Goal: Information Seeking & Learning: Find specific fact

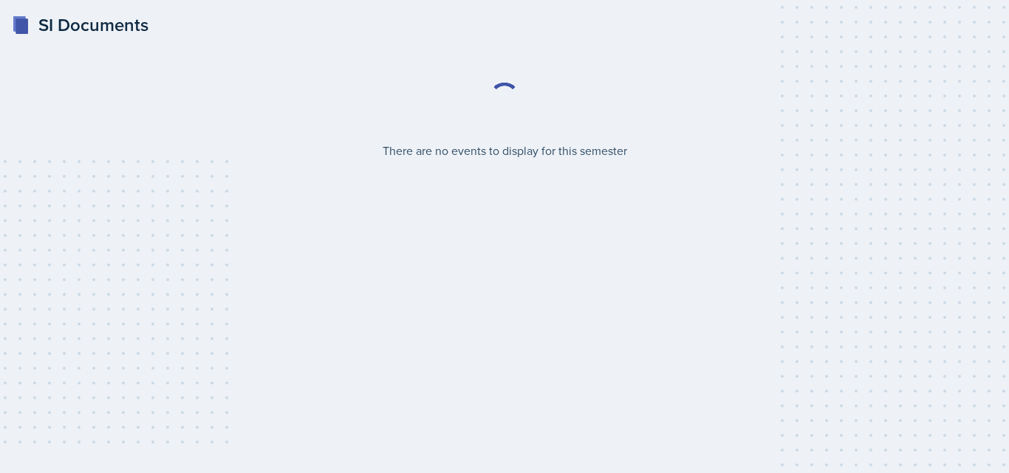
select select "2bed604d-1099-4043-b1bc-2365e8740244"
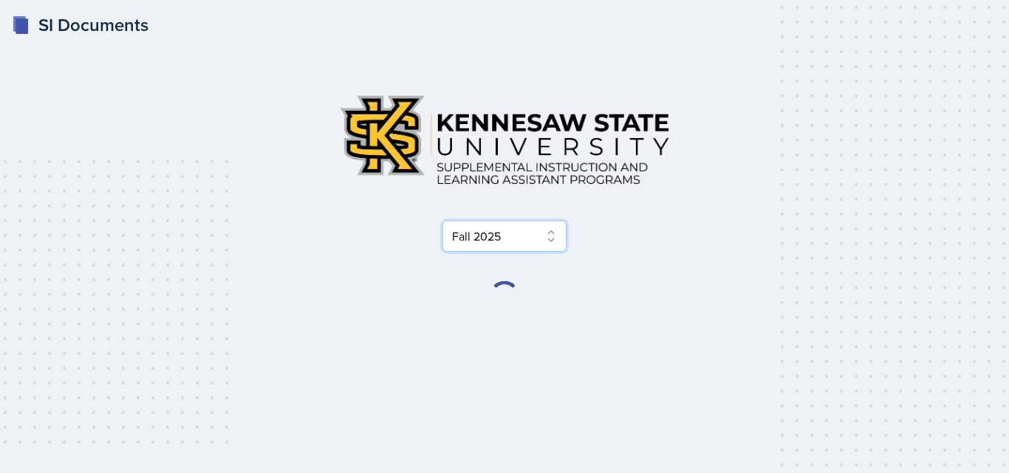
click at [525, 240] on select "Select Semester Fall 2025 Summer 2025 Spring 2025 Fall 2024 Summer 2024 Spring …" at bounding box center [504, 236] width 124 height 31
click at [739, 240] on div "Select Semester Fall 2025 Summer 2025 Spring 2025 Fall 2024 Summer 2024 Spring …" at bounding box center [504, 236] width 709 height 31
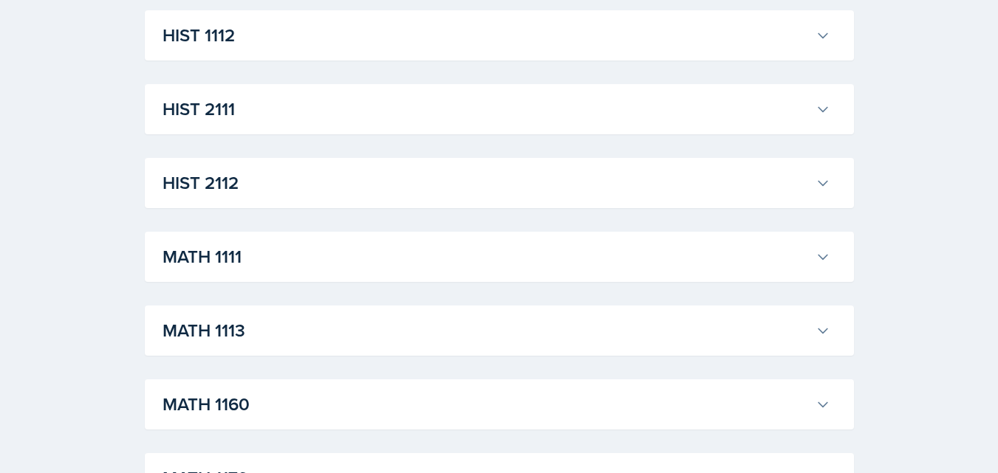
scroll to position [1329, 0]
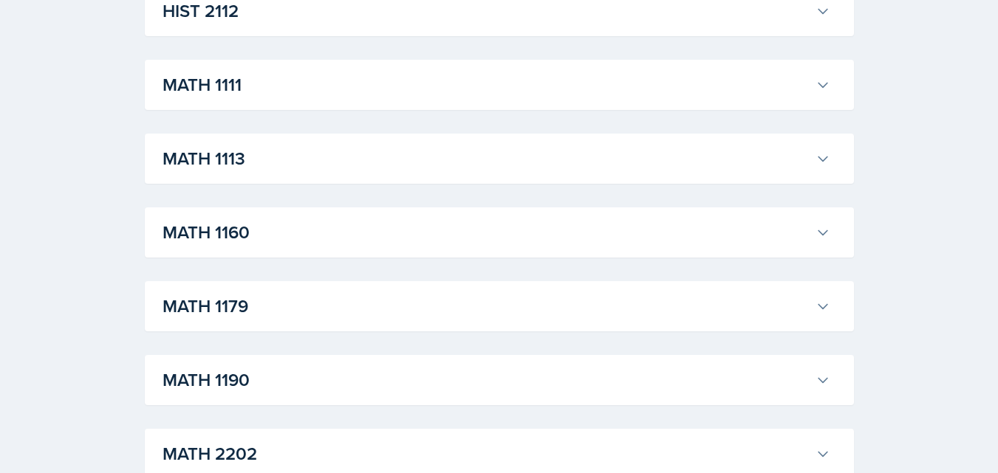
click at [309, 90] on h3 "MATH 1111" at bounding box center [485, 85] width 647 height 27
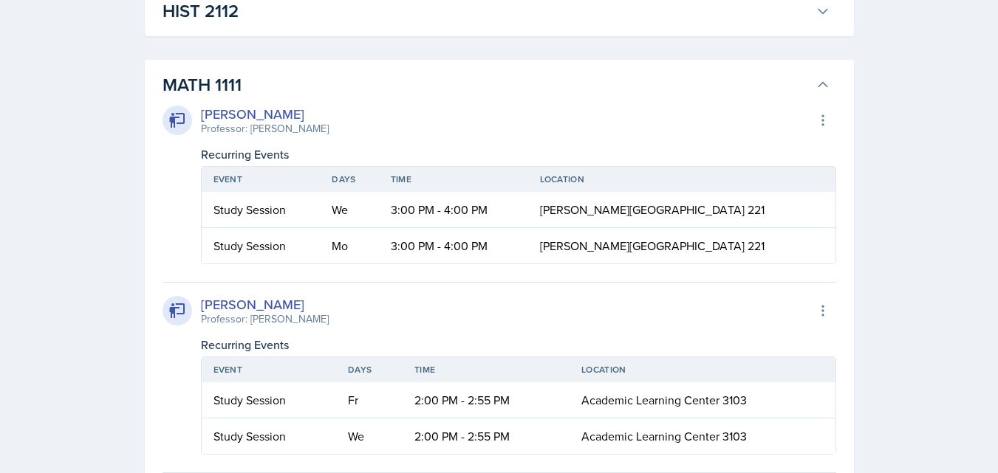
click at [623, 210] on span "[PERSON_NAME][GEOGRAPHIC_DATA] 221" at bounding box center [652, 210] width 225 height 16
copy span "[PERSON_NAME][GEOGRAPHIC_DATA] 221"
click at [694, 222] on td "[PERSON_NAME][GEOGRAPHIC_DATA] 221" at bounding box center [681, 210] width 307 height 36
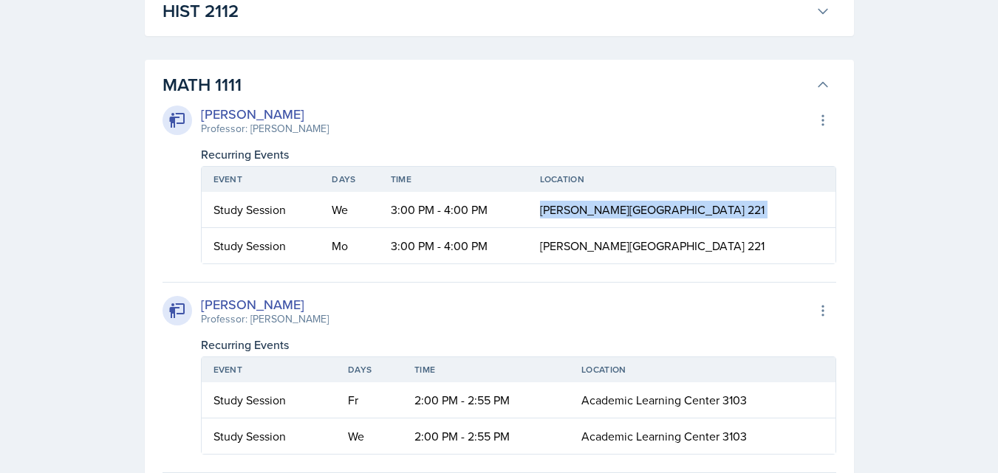
click at [615, 213] on span "[PERSON_NAME][GEOGRAPHIC_DATA] 221" at bounding box center [652, 210] width 225 height 16
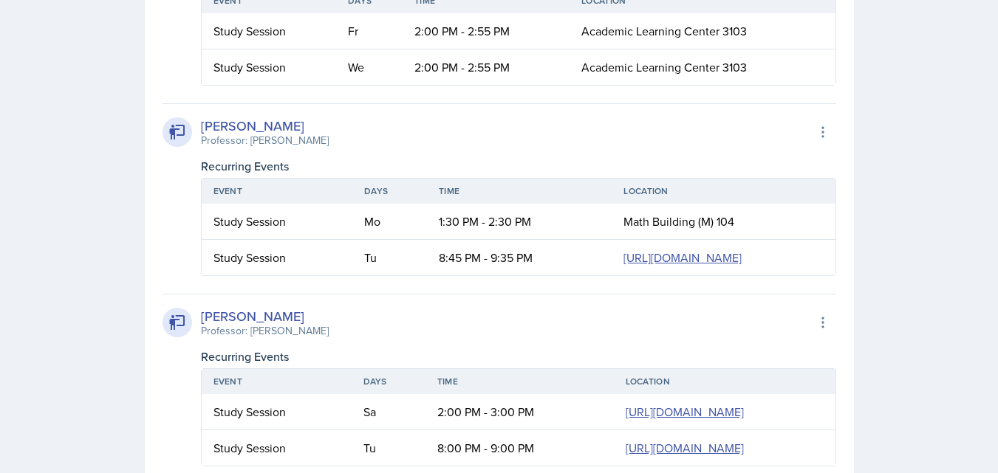
scroll to position [0, 0]
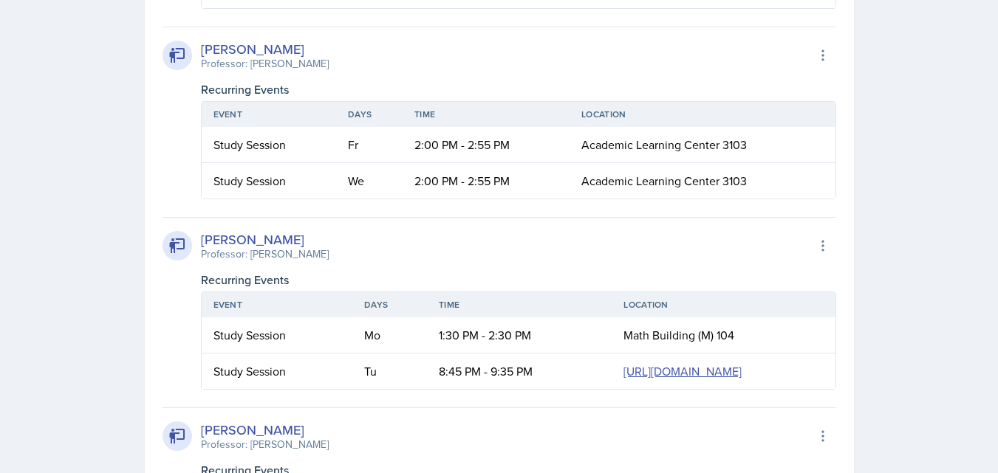
scroll to position [1551, 0]
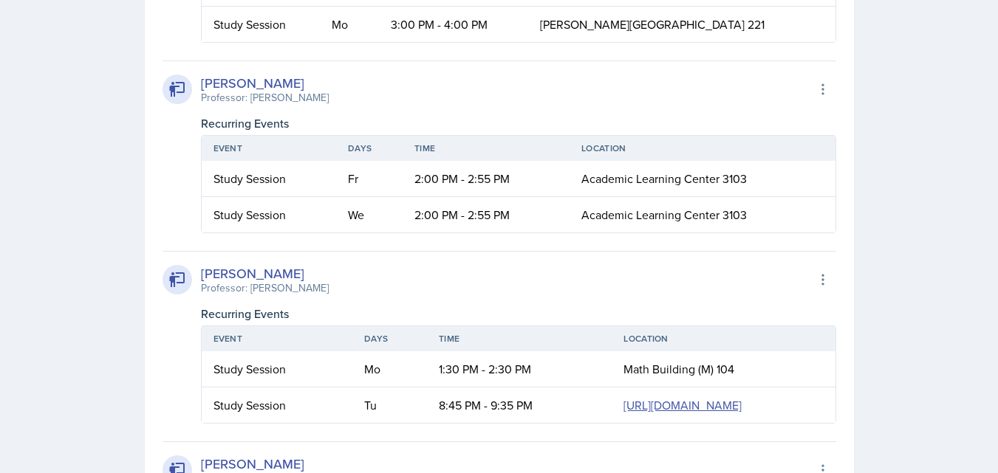
click at [688, 217] on span "Academic Learning Center 3103" at bounding box center [663, 215] width 165 height 16
click at [576, 217] on td "Academic Learning Center 3103" at bounding box center [701, 214] width 265 height 35
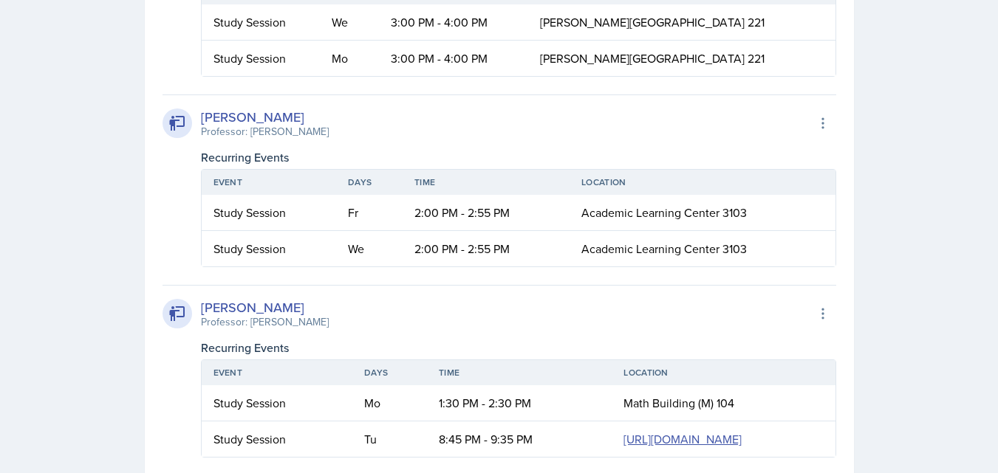
scroll to position [1403, 0]
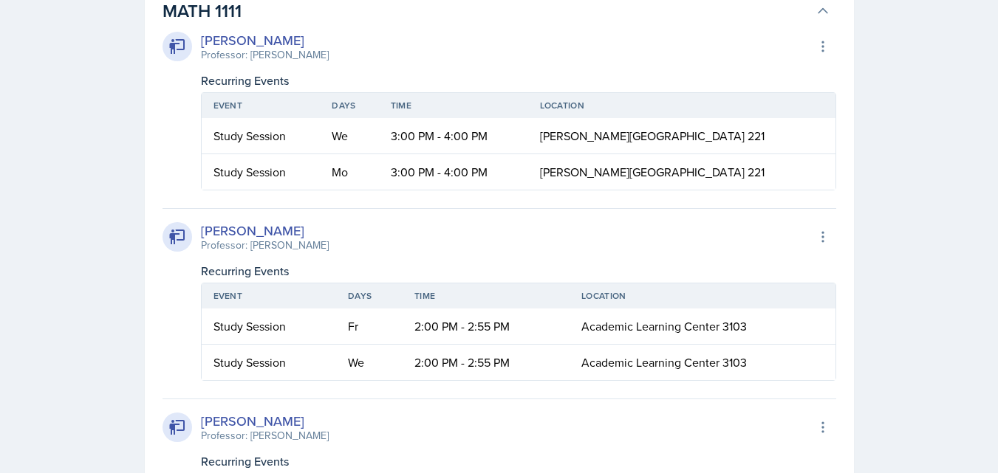
click at [633, 365] on span "Academic Learning Center 3103" at bounding box center [663, 363] width 165 height 16
copy div "Academic Learning Center 3103"
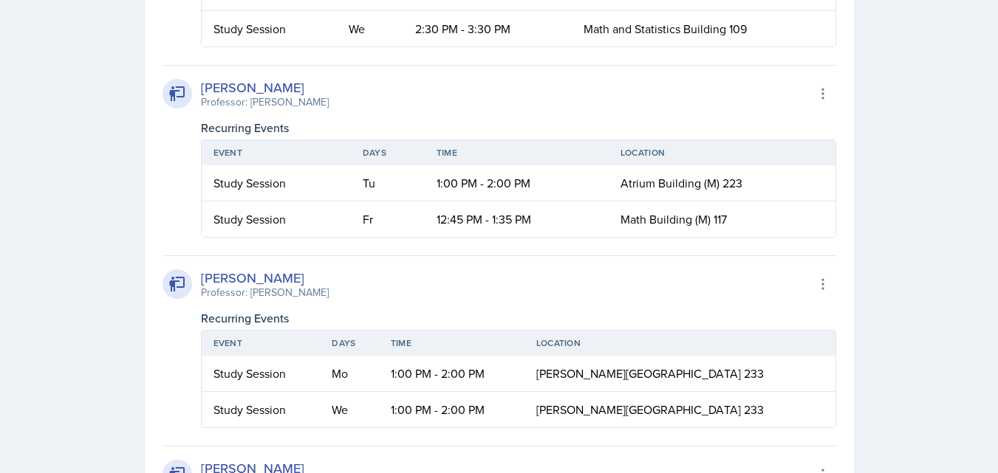
scroll to position [2954, 0]
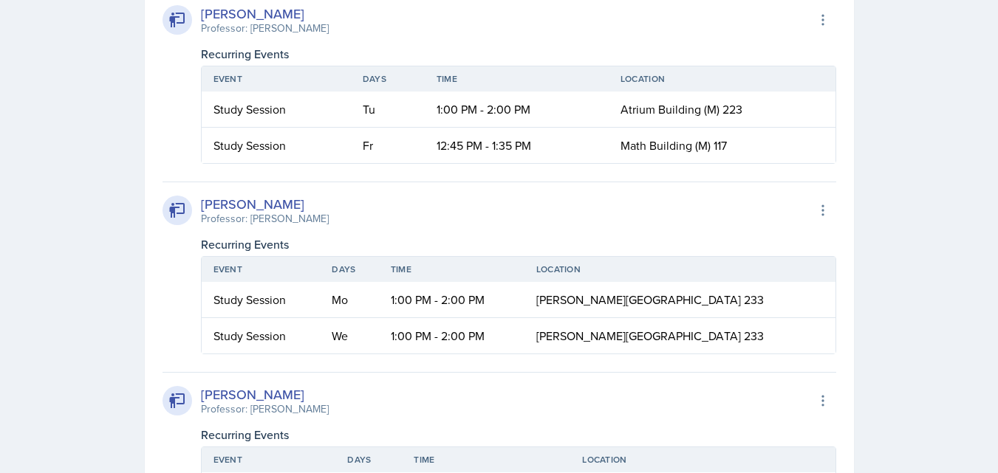
copy div "Math and Statistics Building 109"
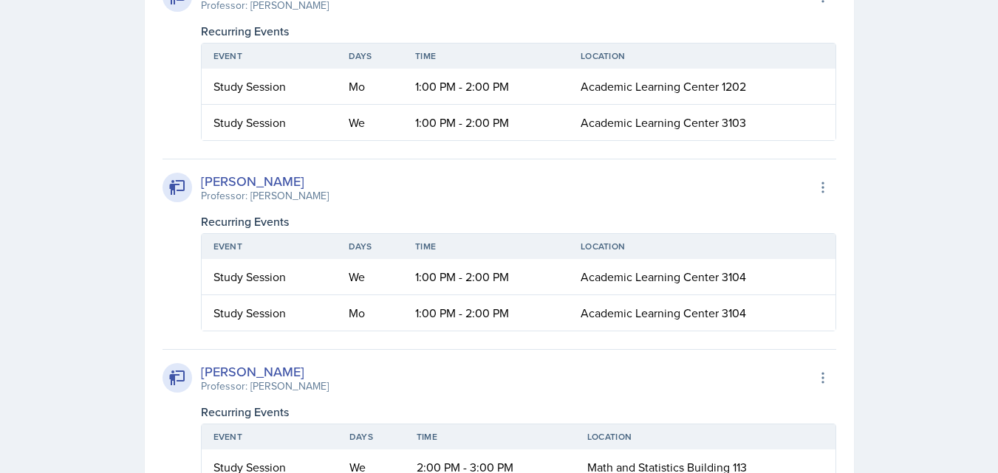
scroll to position [3545, 0]
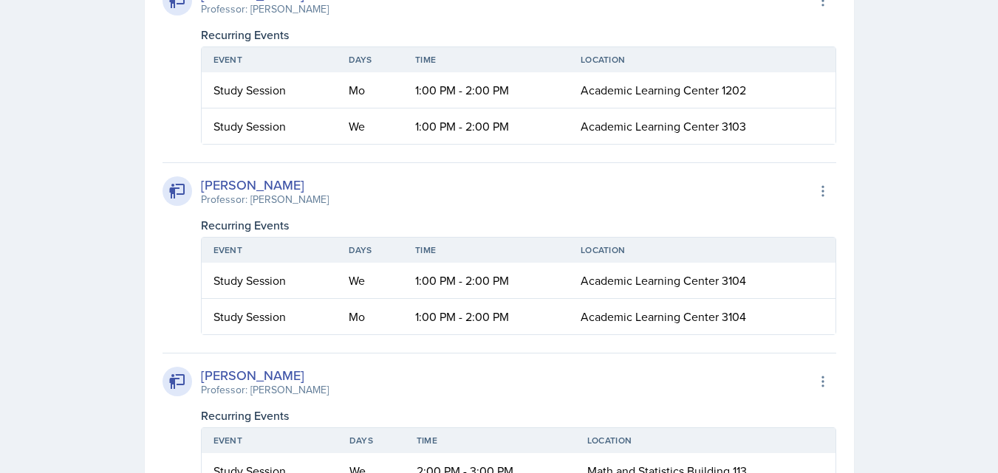
click at [682, 134] on span "Academic Learning Center 3103" at bounding box center [663, 126] width 165 height 16
copy div "Academic Learning Center 3103"
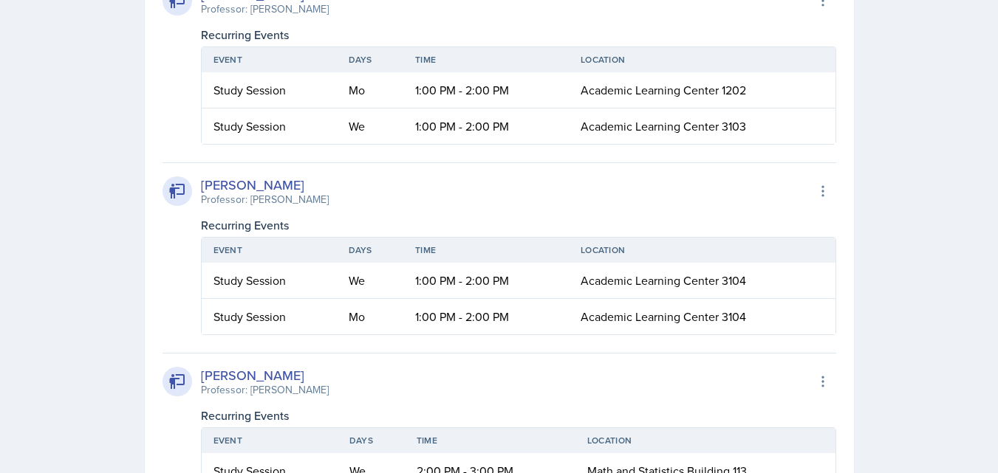
copy span "[GEOGRAPHIC_DATA] 3020"
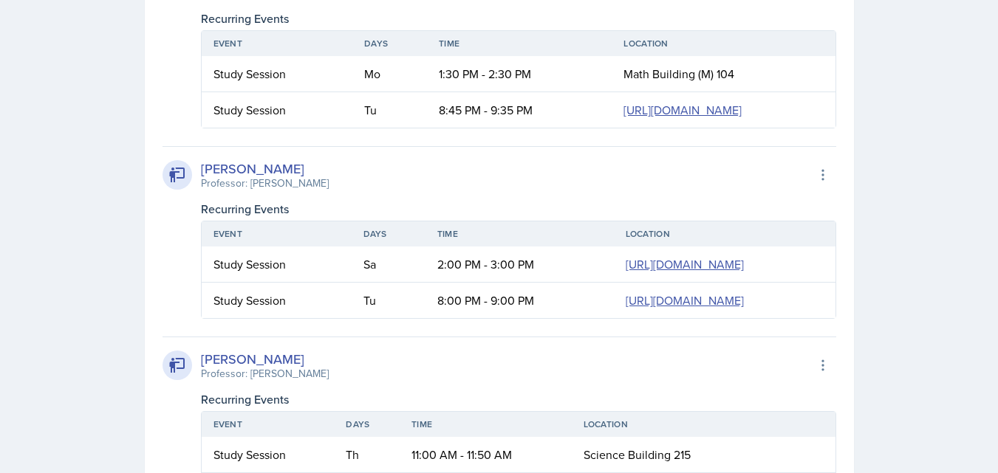
scroll to position [1256, 0]
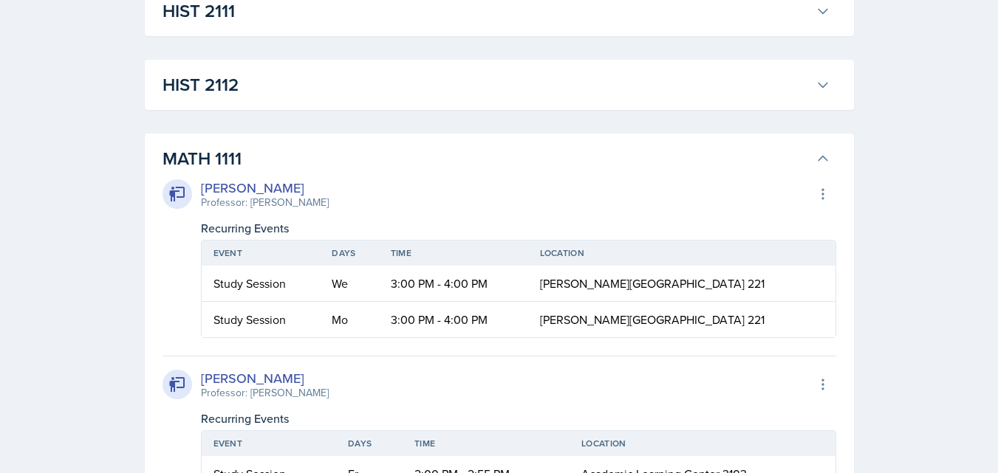
click at [219, 151] on h3 "MATH 1111" at bounding box center [485, 158] width 647 height 27
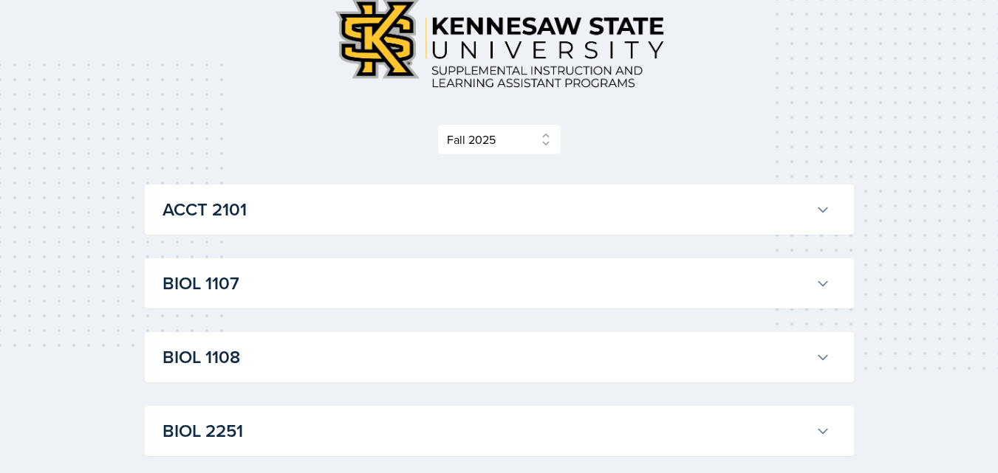
scroll to position [0, 0]
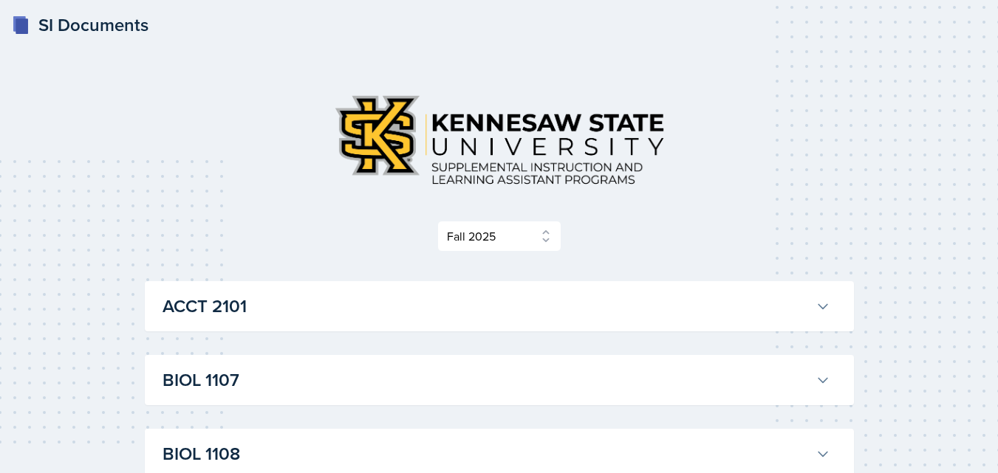
click at [338, 198] on div "Select Semester Fall 2025 Summer 2025 Spring 2025 Fall 2024 Summer 2024 Spring …" at bounding box center [499, 167] width 709 height 169
